Goal: Transaction & Acquisition: Purchase product/service

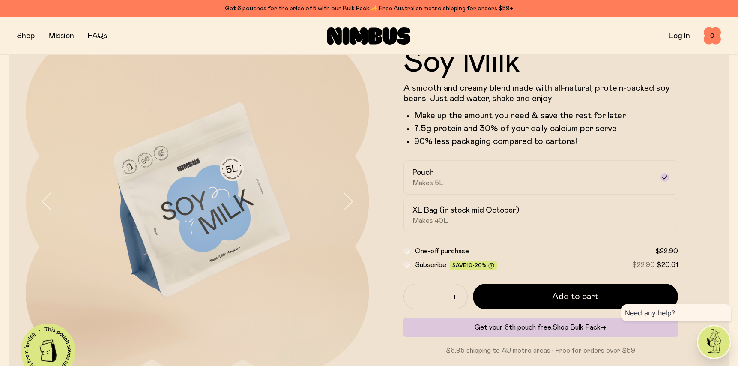
scroll to position [99, 0]
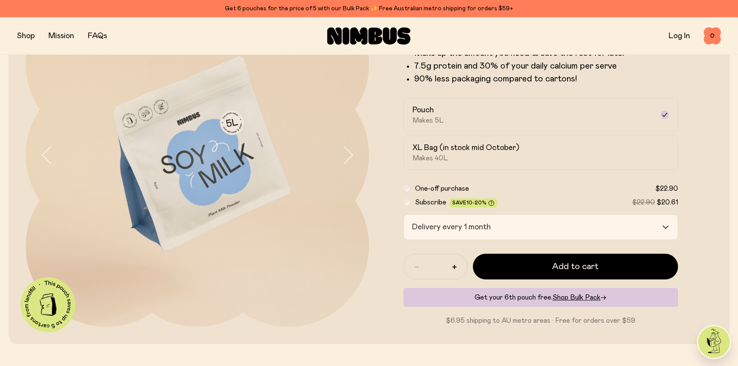
click at [487, 239] on div "Delivery every 1 month" at bounding box center [533, 226] width 259 height 25
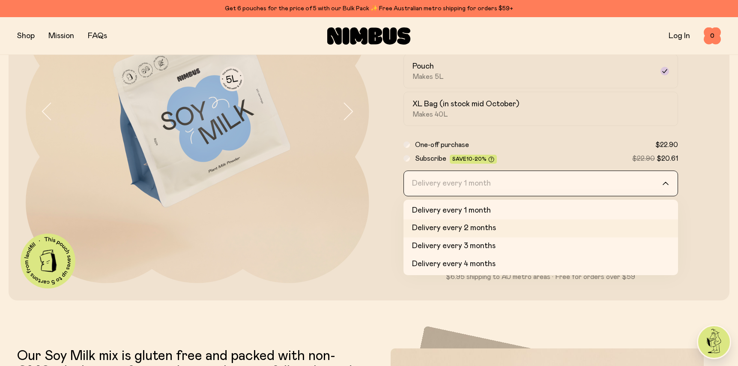
scroll to position [143, 0]
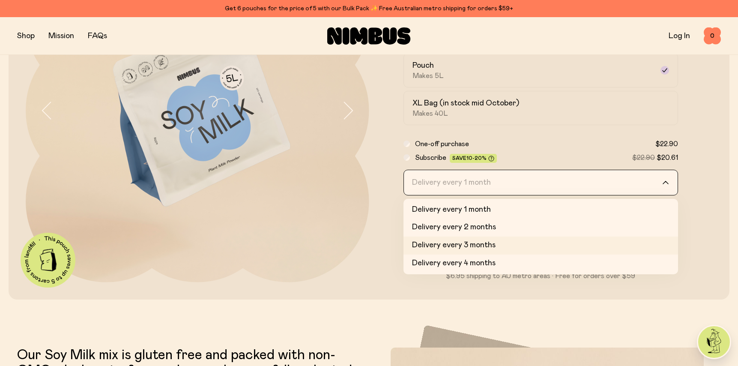
click at [489, 254] on li "Delivery every 3 months" at bounding box center [540, 245] width 275 height 18
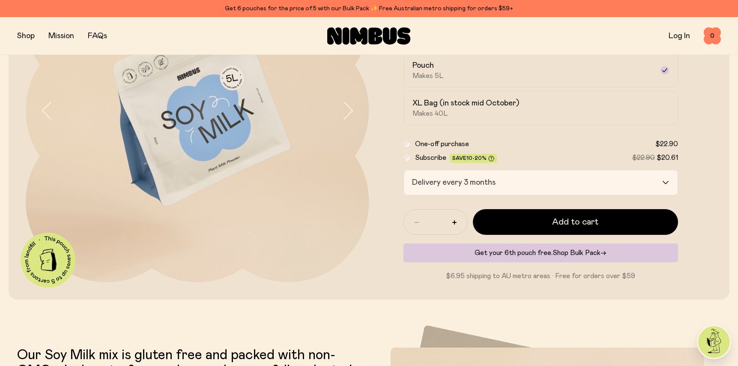
click at [567, 256] on span "Shop Bulk Pack" at bounding box center [576, 252] width 48 height 7
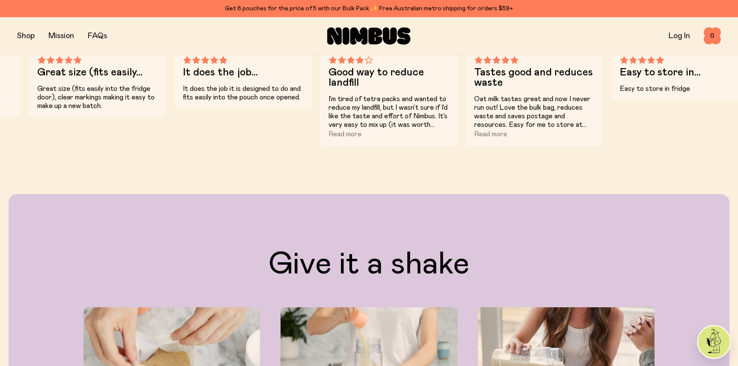
scroll to position [774, 0]
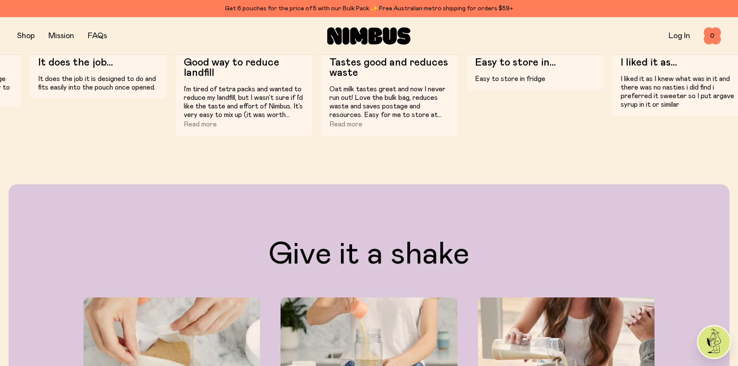
click at [252, 119] on p "I’m tired of tetra packs and wanted to reduce my landfill, but I wasn’t sure if…" at bounding box center [244, 102] width 120 height 34
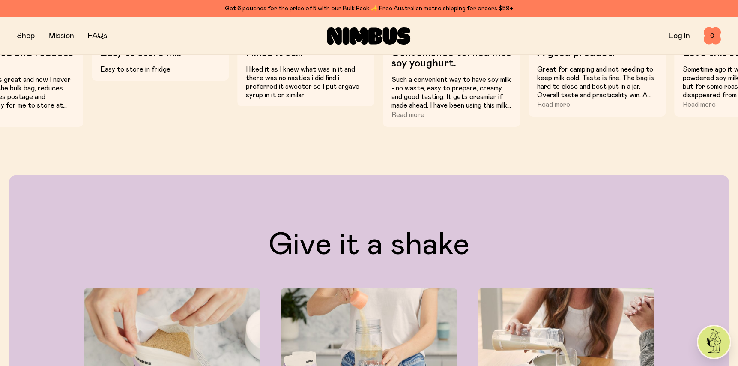
scroll to position [787, 0]
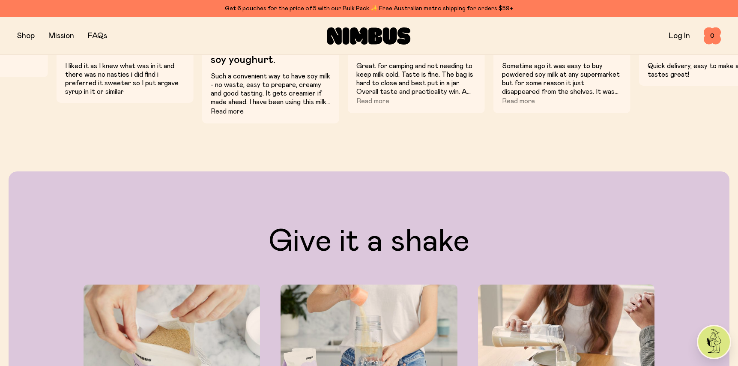
click at [225, 116] on button "Read more" at bounding box center [227, 111] width 33 height 10
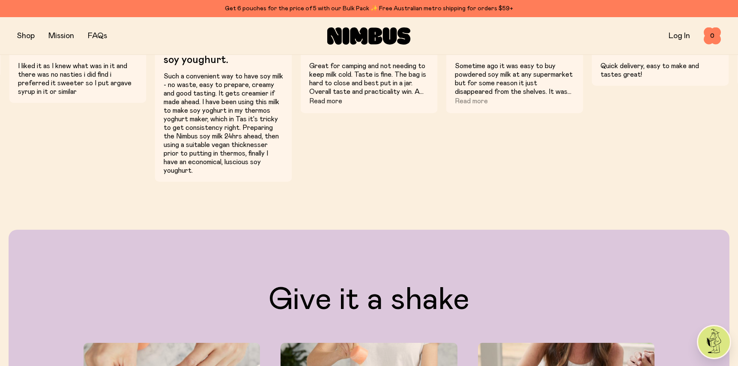
click at [342, 106] on button "Read more" at bounding box center [325, 101] width 33 height 10
click at [474, 106] on button "Read more" at bounding box center [471, 101] width 33 height 10
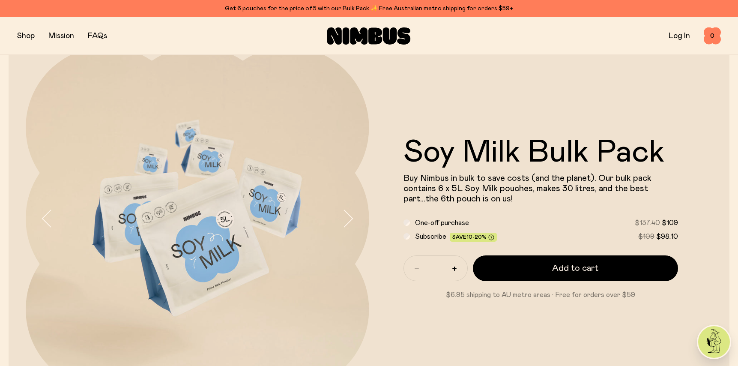
scroll to position [128, 0]
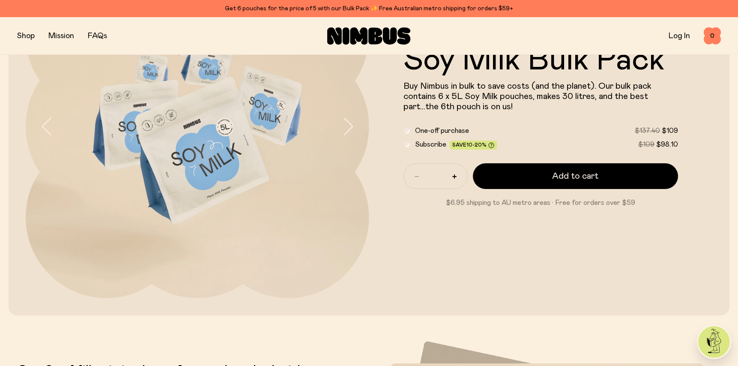
click at [342, 128] on icon "button" at bounding box center [348, 126] width 12 height 18
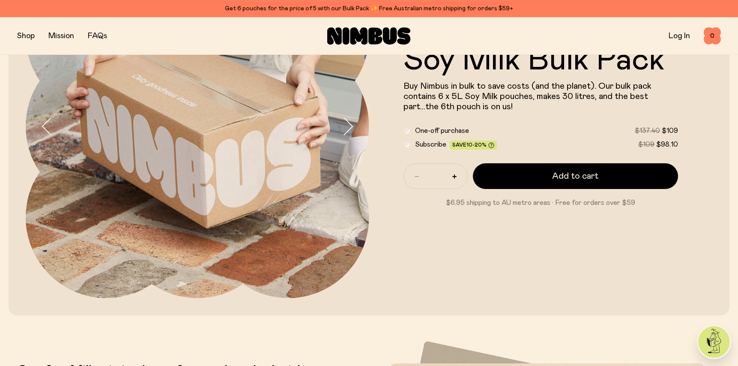
click at [342, 128] on icon "button" at bounding box center [348, 126] width 12 height 18
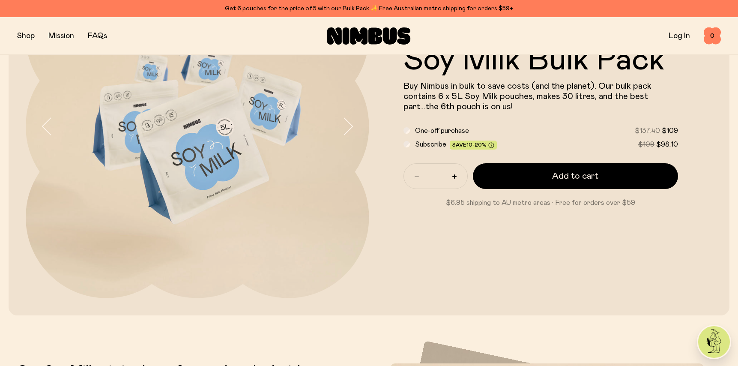
scroll to position [96, 0]
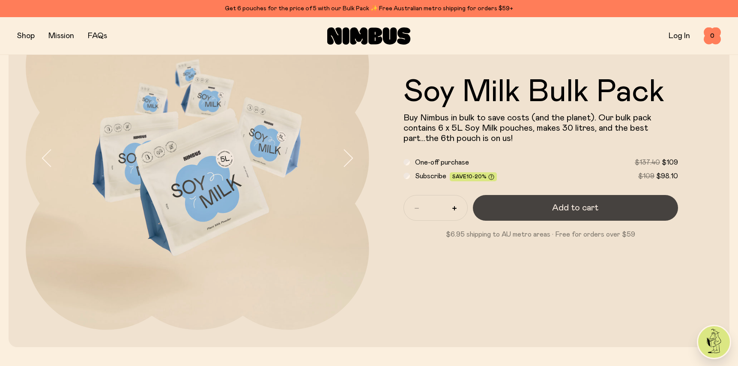
click at [557, 214] on span "Add to cart" at bounding box center [575, 208] width 46 height 12
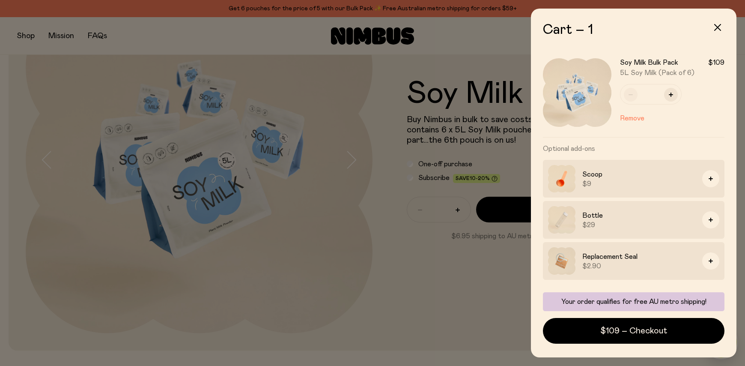
scroll to position [72, 0]
click at [620, 210] on h3 "Bottle" at bounding box center [638, 215] width 113 height 10
click at [714, 31] on icon "button" at bounding box center [717, 27] width 7 height 7
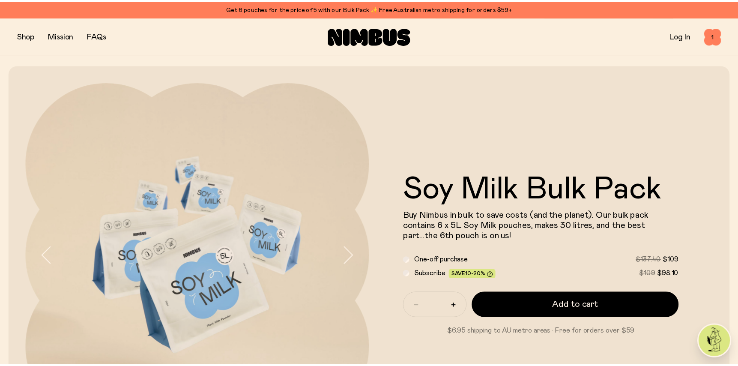
scroll to position [96, 0]
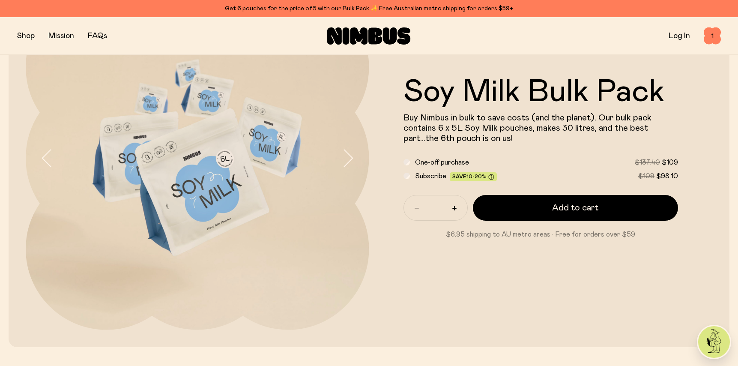
click at [23, 38] on button "button" at bounding box center [26, 36] width 18 height 12
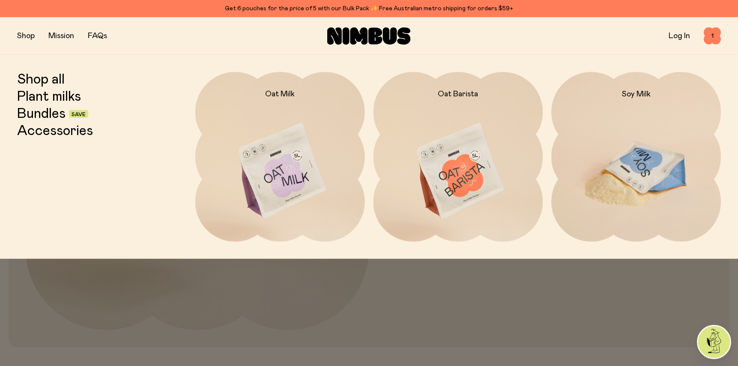
click at [626, 152] on img at bounding box center [636, 171] width 170 height 199
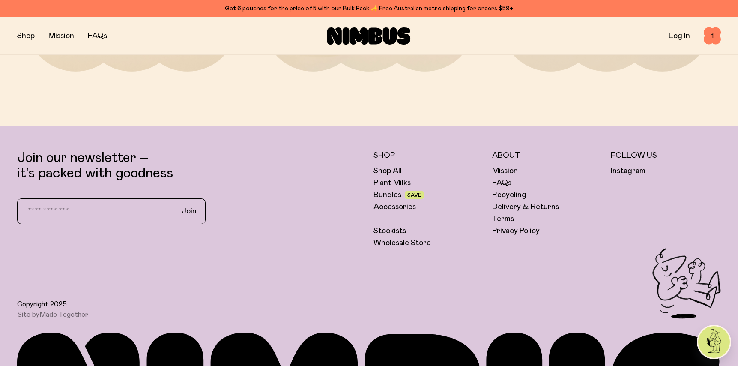
scroll to position [2301, 0]
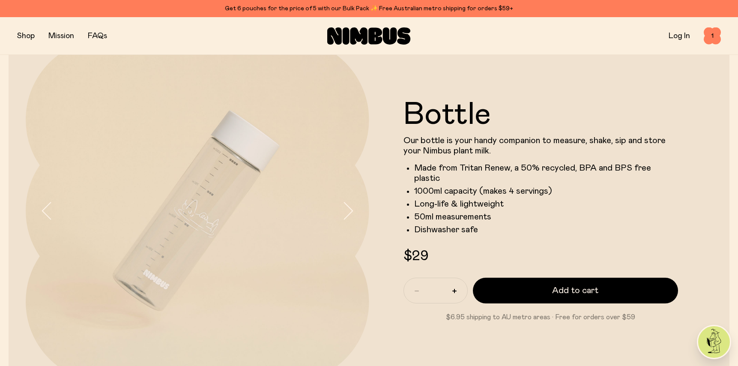
scroll to position [48, 0]
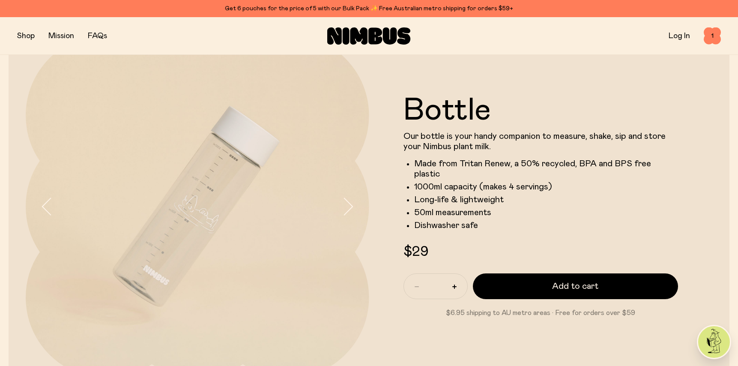
click at [342, 215] on icon "button" at bounding box center [348, 206] width 12 height 18
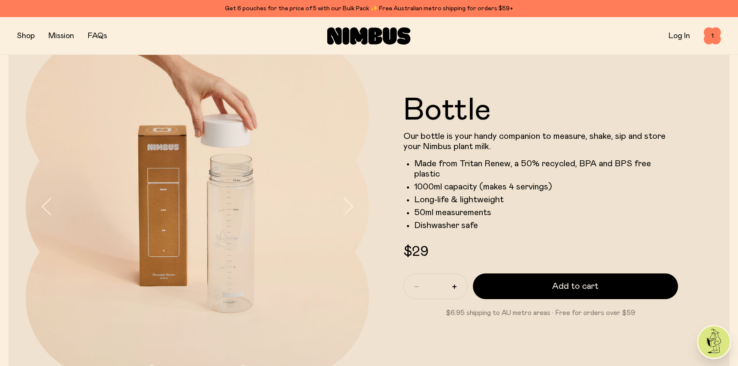
click at [342, 213] on icon "button" at bounding box center [348, 206] width 12 height 18
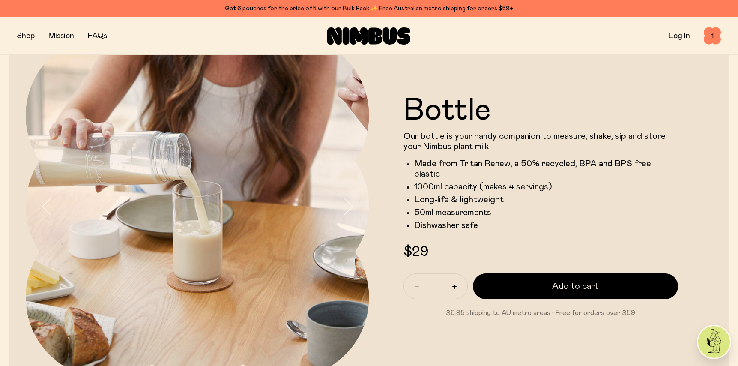
click at [342, 213] on icon "button" at bounding box center [348, 206] width 12 height 18
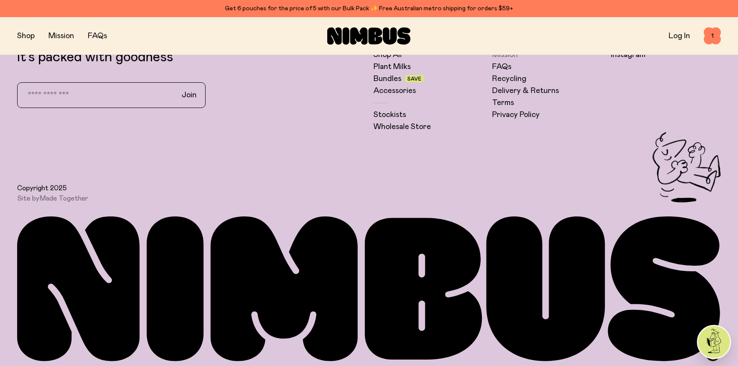
scroll to position [721, 0]
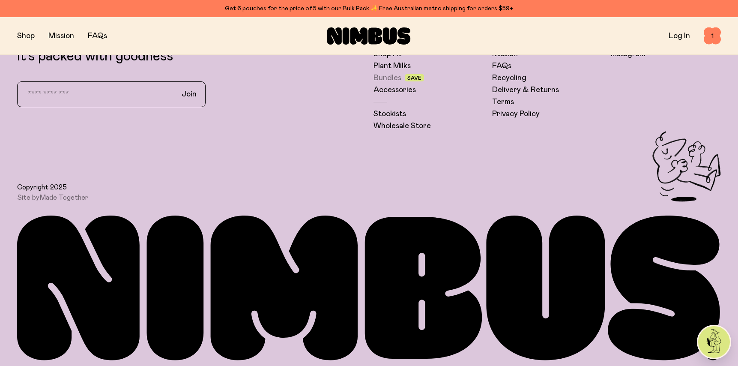
click at [393, 83] on link "Bundles" at bounding box center [387, 78] width 28 height 10
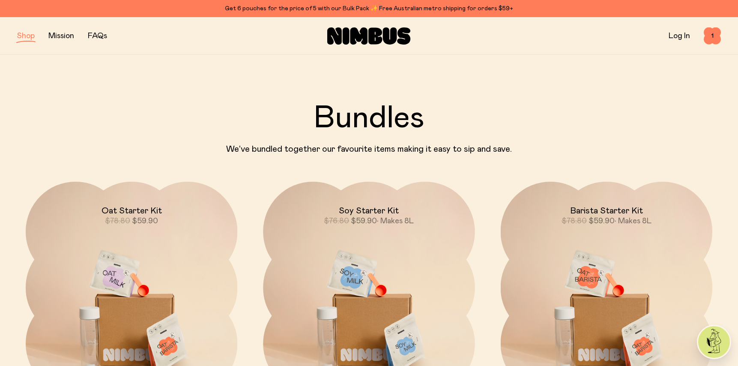
scroll to position [0, 0]
click at [31, 42] on button "button" at bounding box center [26, 36] width 18 height 12
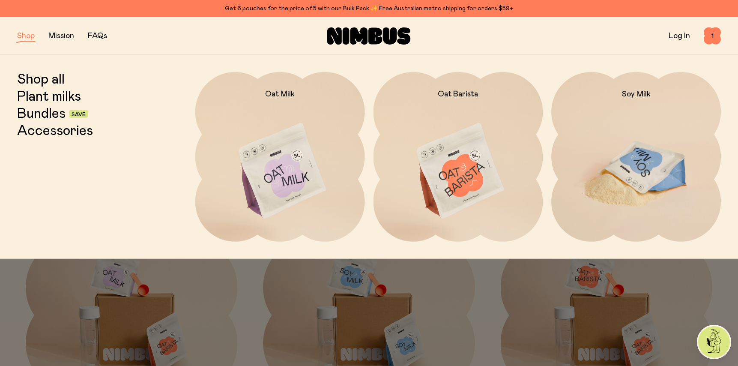
click at [619, 155] on img at bounding box center [636, 171] width 170 height 199
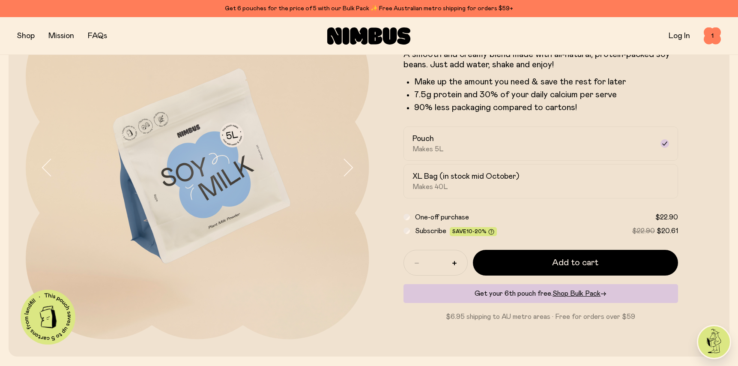
scroll to position [100, 0]
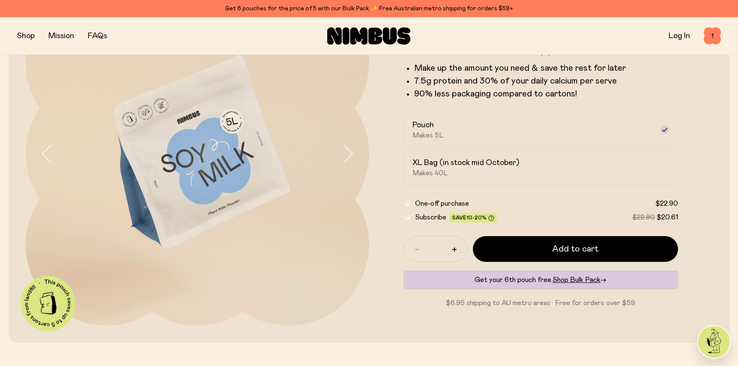
click at [418, 222] on div "Subscribe Save 10-20% $22.90 $20.61" at bounding box center [540, 217] width 275 height 10
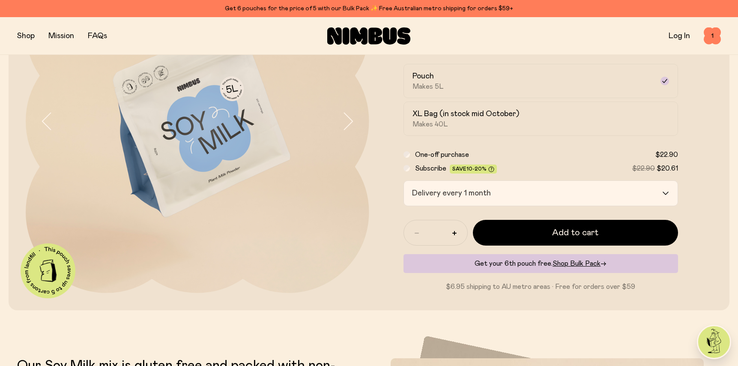
scroll to position [137, 0]
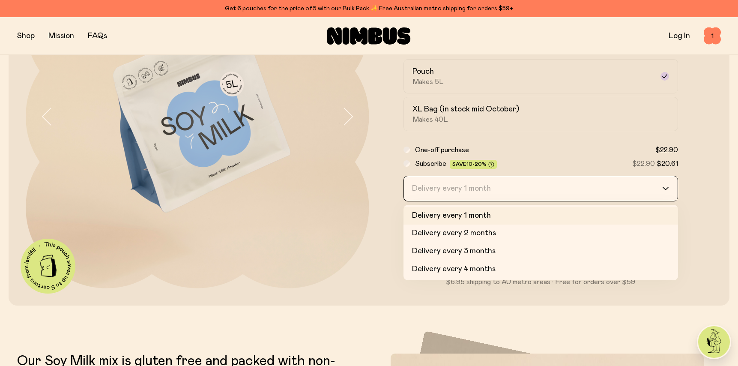
click at [535, 201] on input "Search for option" at bounding box center [535, 188] width 253 height 25
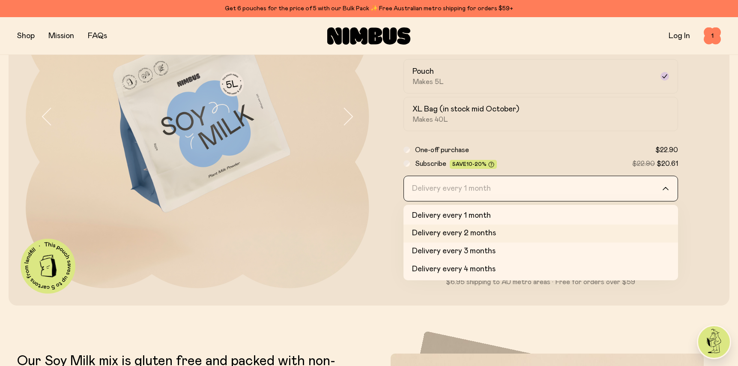
click at [515, 242] on li "Delivery every 2 months" at bounding box center [540, 233] width 275 height 18
click at [539, 201] on input "Search for option" at bounding box center [535, 188] width 253 height 25
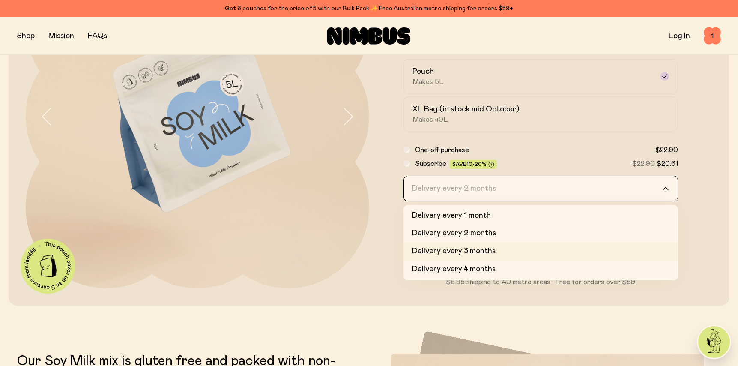
click at [514, 260] on li "Delivery every 3 months" at bounding box center [540, 251] width 275 height 18
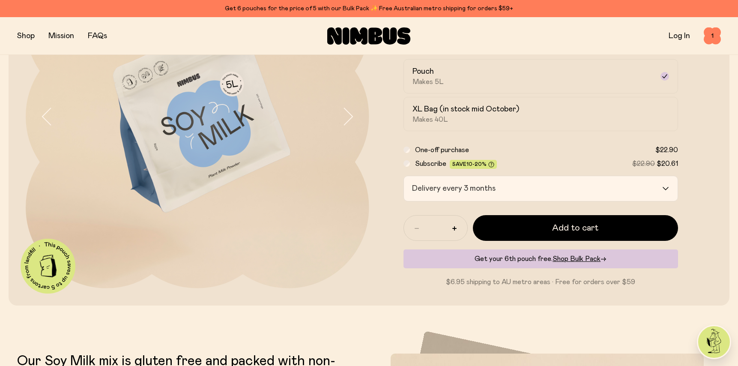
click at [394, 246] on form "Soy Milk A smooth and creamy blend made with all-natural, protein-packed soy be…" at bounding box center [540, 116] width 343 height 341
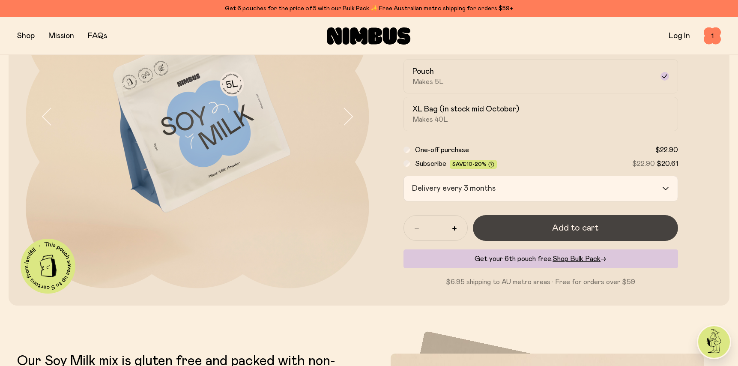
click at [597, 234] on span "Add to cart" at bounding box center [575, 228] width 46 height 12
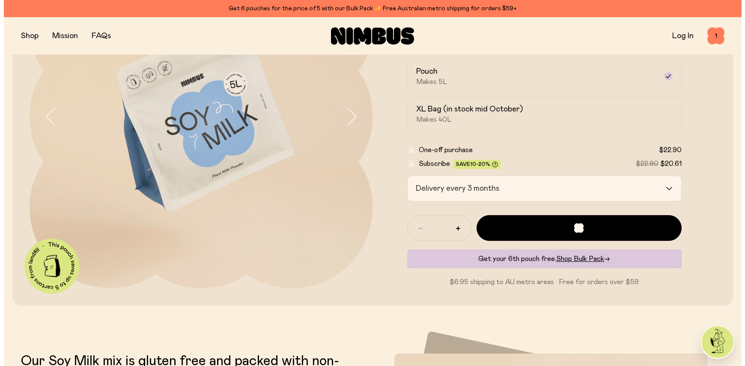
scroll to position [0, 0]
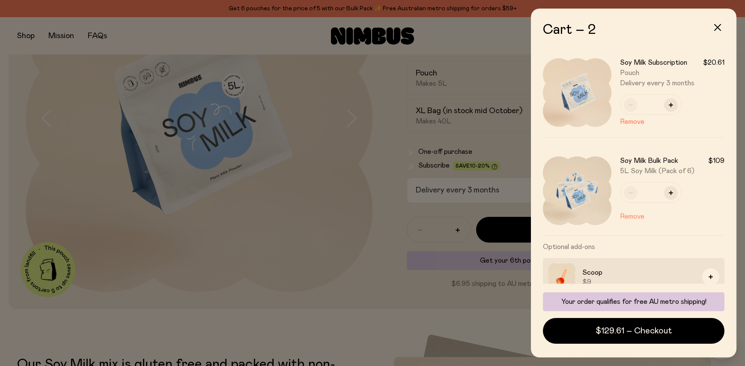
click at [644, 221] on button "Remove" at bounding box center [632, 216] width 24 height 10
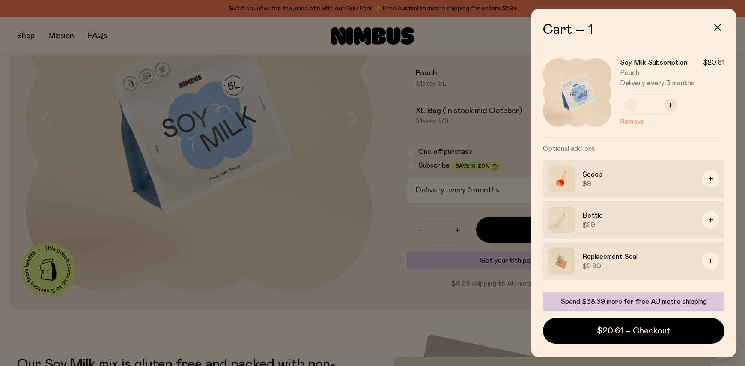
scroll to position [72, 0]
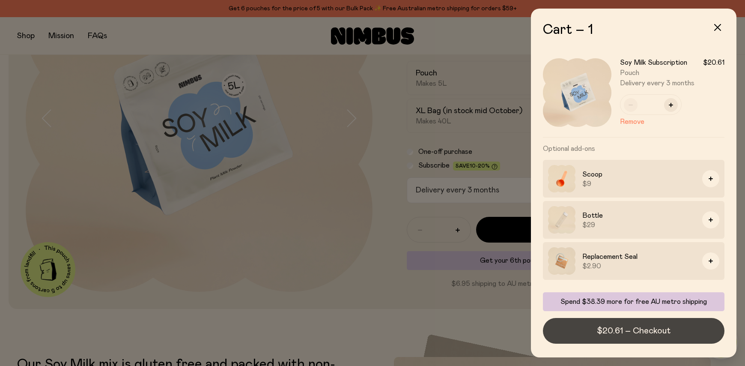
click at [635, 324] on span "$20.61 – Checkout" at bounding box center [634, 330] width 74 height 12
